Goal: Transaction & Acquisition: Purchase product/service

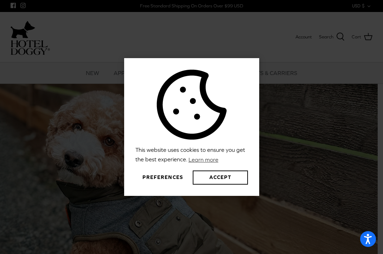
click at [174, 176] on button "Preferences" at bounding box center [162, 177] width 55 height 14
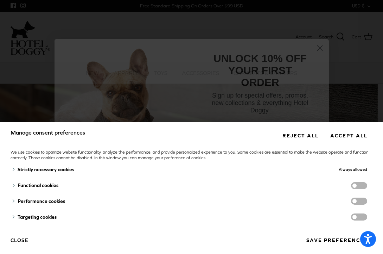
scroll to position [3, 0]
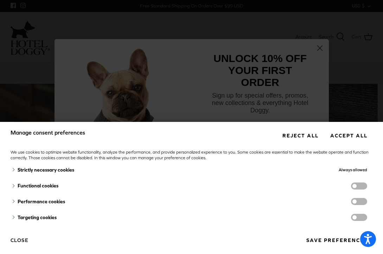
click at [300, 136] on button "Reject all" at bounding box center [300, 135] width 46 height 13
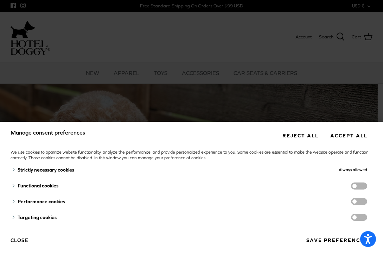
click at [300, 136] on button "Reject all" at bounding box center [300, 135] width 46 height 13
click at [292, 135] on button "Reject all" at bounding box center [300, 135] width 46 height 13
click at [19, 241] on button "Close" at bounding box center [20, 240] width 18 height 12
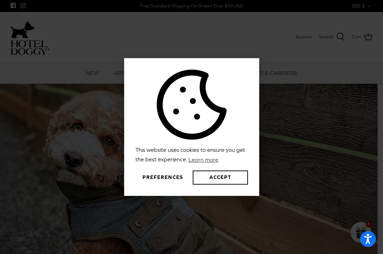
click at [171, 177] on button "Preferences" at bounding box center [162, 177] width 55 height 14
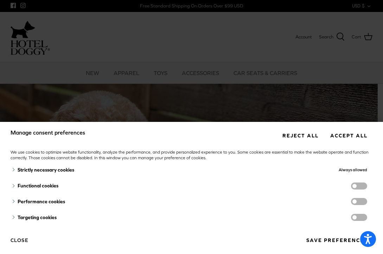
click at [327, 172] on div "Always allowed" at bounding box center [313, 170] width 107 height 16
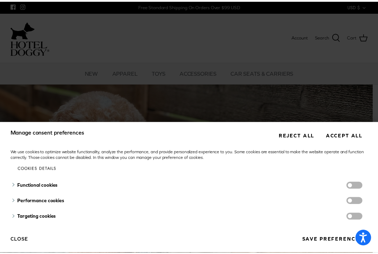
scroll to position [33, 0]
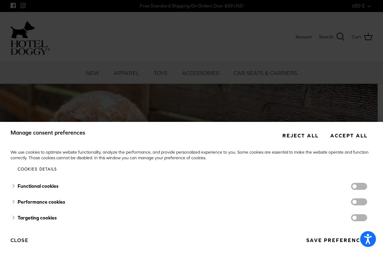
click at [322, 242] on button "Save preferences" at bounding box center [336, 240] width 71 height 13
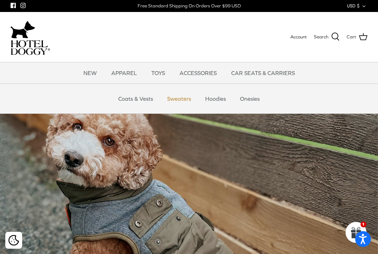
click at [173, 95] on link "Sweaters" at bounding box center [179, 98] width 37 height 21
